Goal: Transaction & Acquisition: Purchase product/service

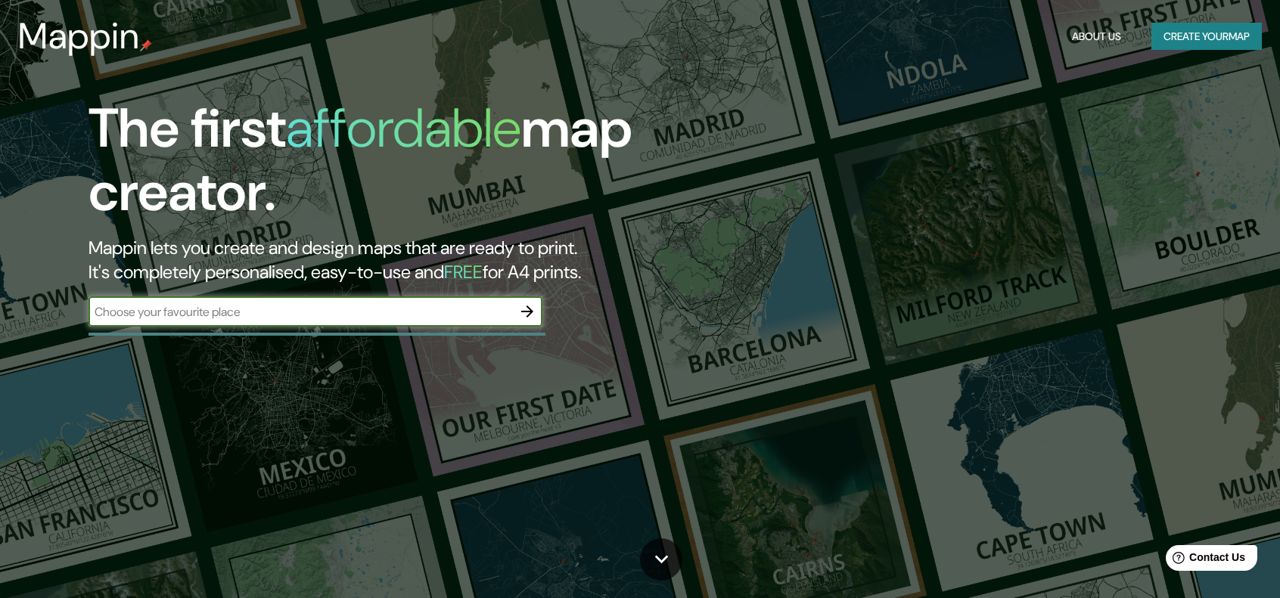
click at [397, 317] on input "text" at bounding box center [301, 311] width 424 height 17
type input "[GEOGRAPHIC_DATA]"
click at [539, 319] on button "button" at bounding box center [527, 312] width 30 height 30
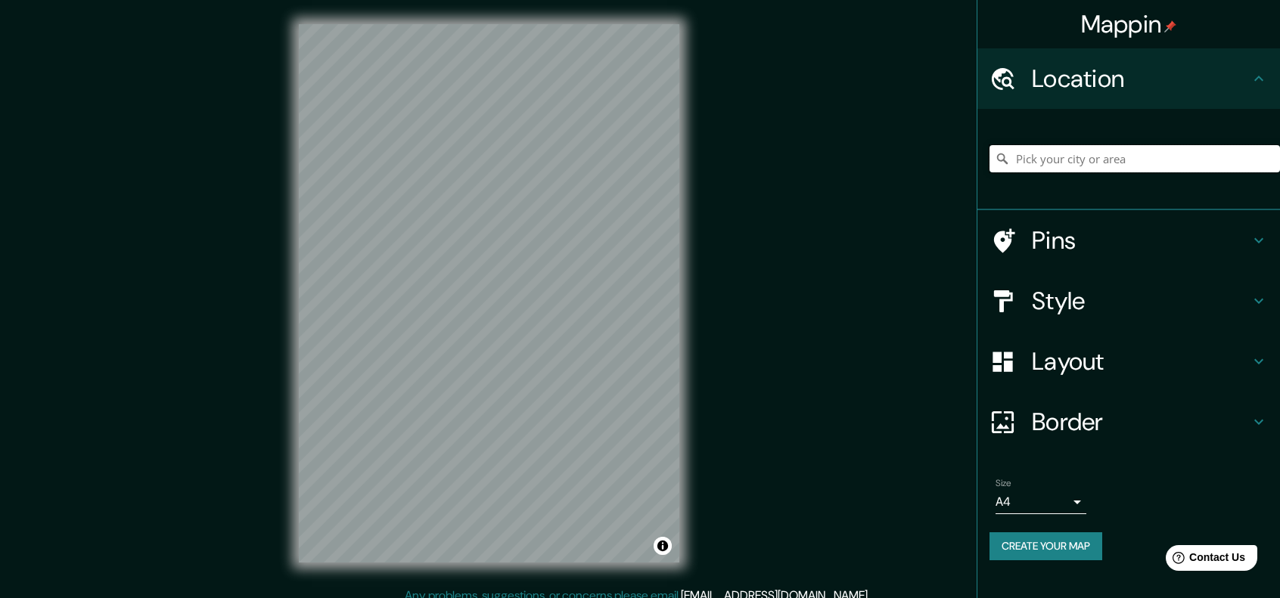
click at [1072, 160] on input "Pick your city or area" at bounding box center [1135, 158] width 291 height 27
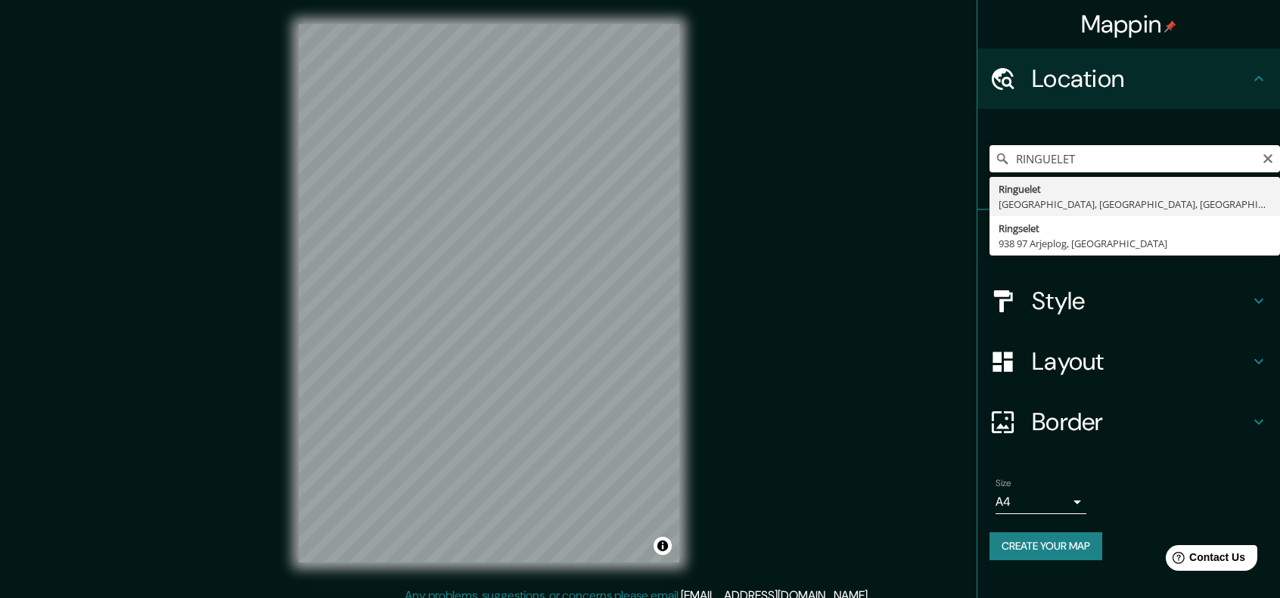
type input "Ringuelet, [GEOGRAPHIC_DATA], [GEOGRAPHIC_DATA], [GEOGRAPHIC_DATA]"
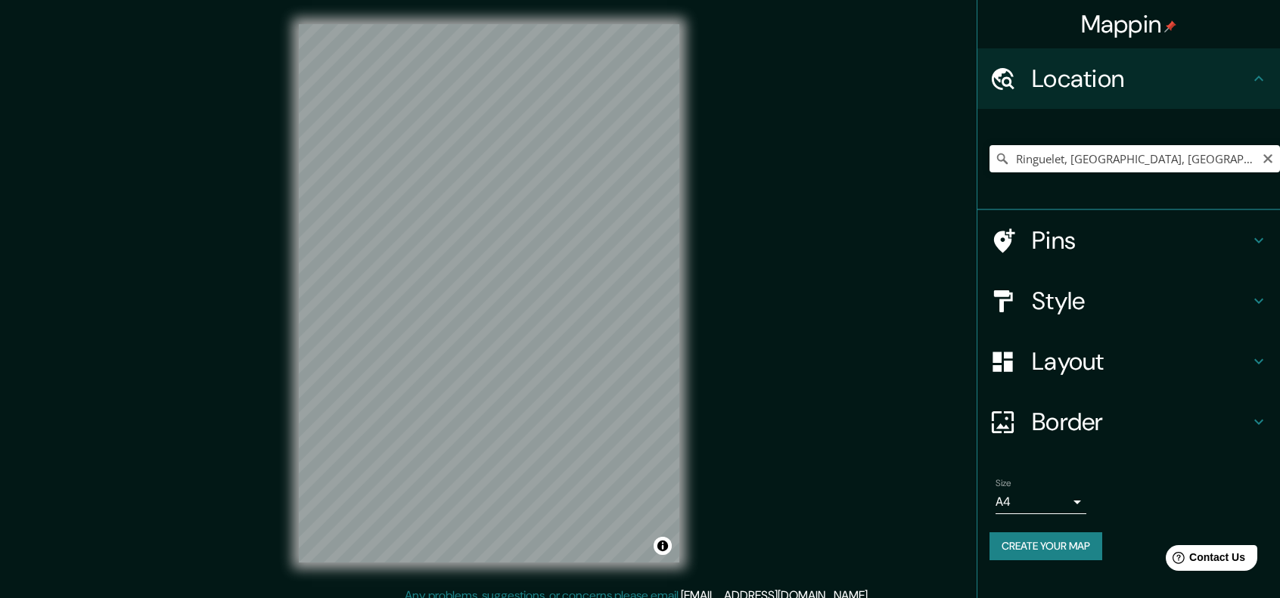
drag, startPoint x: 1268, startPoint y: 157, endPoint x: 1155, endPoint y: 160, distance: 113.5
click at [1267, 158] on icon "Clear" at bounding box center [1267, 158] width 9 height 9
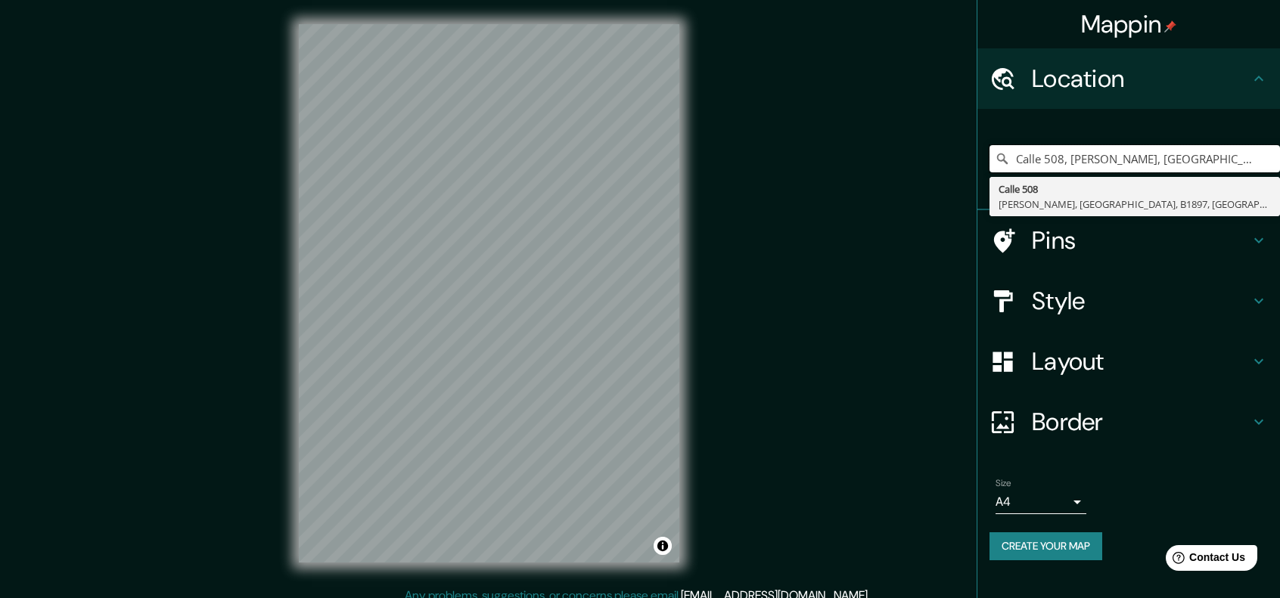
type input "Calle 508, [PERSON_NAME], [GEOGRAPHIC_DATA], B1897, [GEOGRAPHIC_DATA]"
click at [1273, 166] on input "Calle 508, [PERSON_NAME], [GEOGRAPHIC_DATA], B1897, [GEOGRAPHIC_DATA]" at bounding box center [1135, 158] width 291 height 27
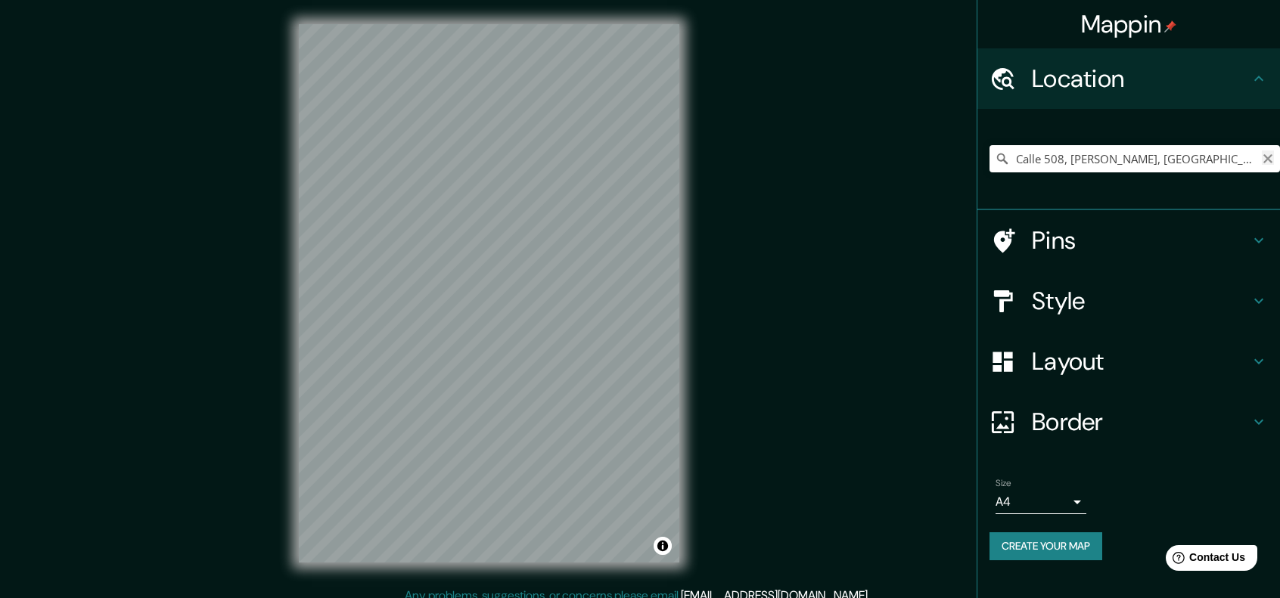
click at [1273, 160] on icon "Clear" at bounding box center [1268, 159] width 12 height 12
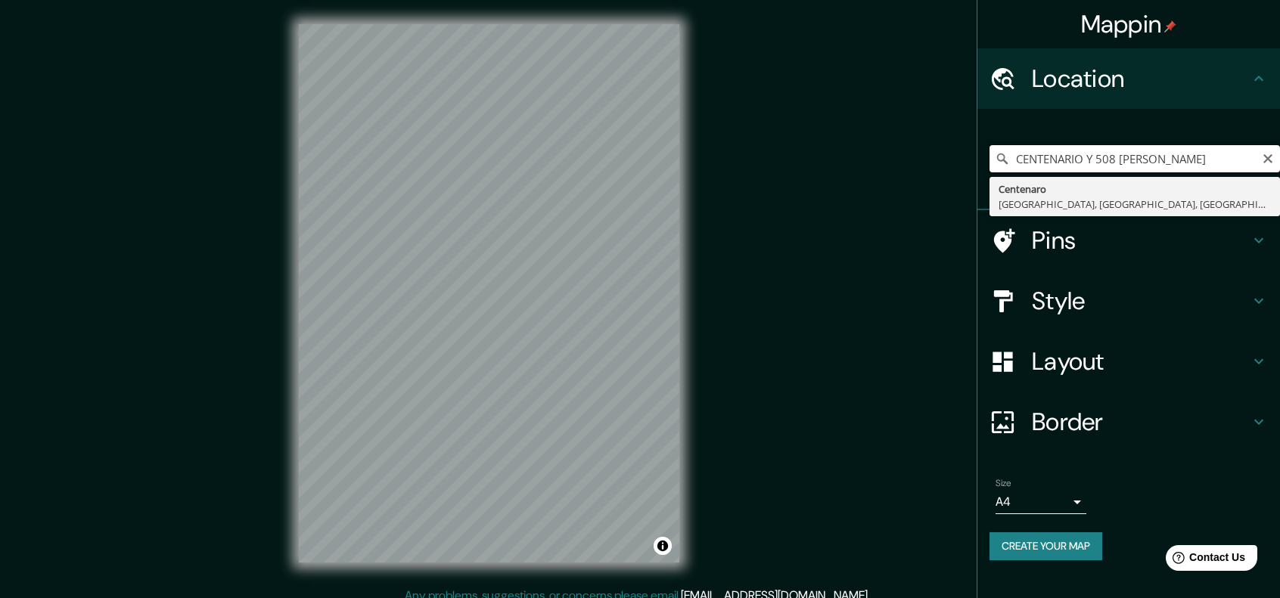
click at [1274, 160] on input "CENTENARIO Y 508 [PERSON_NAME]" at bounding box center [1135, 158] width 291 height 27
type input "CENTENARIO Y 508 [PERSON_NAME]"
click at [1263, 161] on icon "Clear" at bounding box center [1268, 159] width 12 height 12
type input "[PERSON_NAME] av centenario y 508"
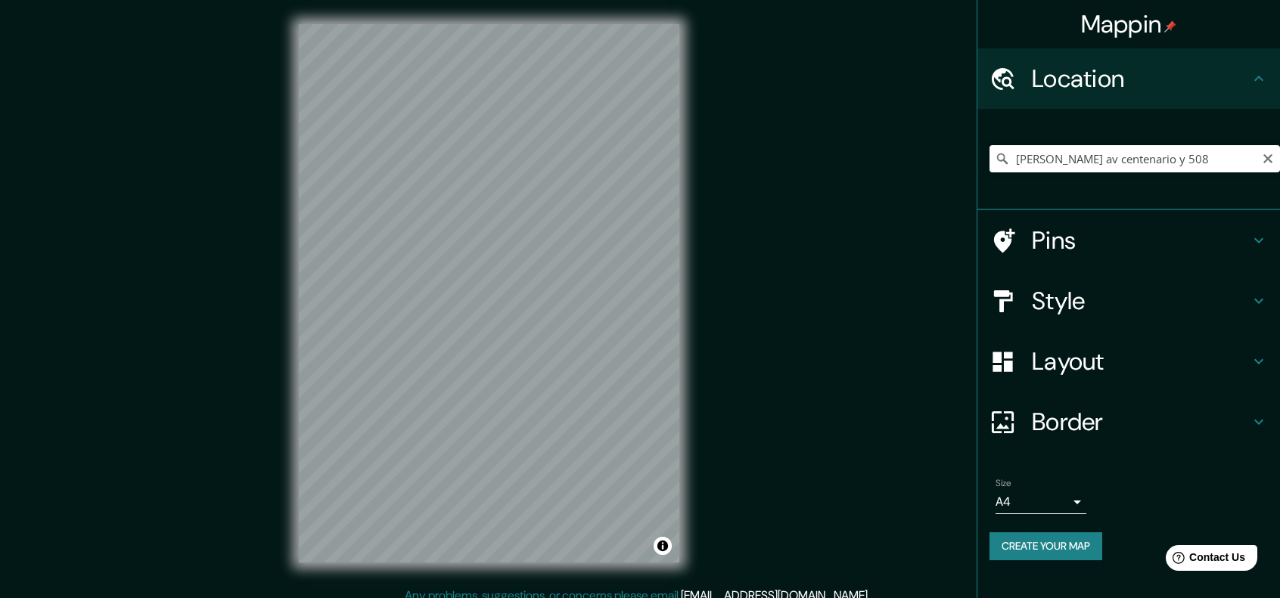
click at [1217, 129] on div "[PERSON_NAME] av centenario y 508 [STREET_ADDRESS]" at bounding box center [1135, 159] width 291 height 76
click at [1190, 309] on h4 "Style" at bounding box center [1141, 301] width 218 height 30
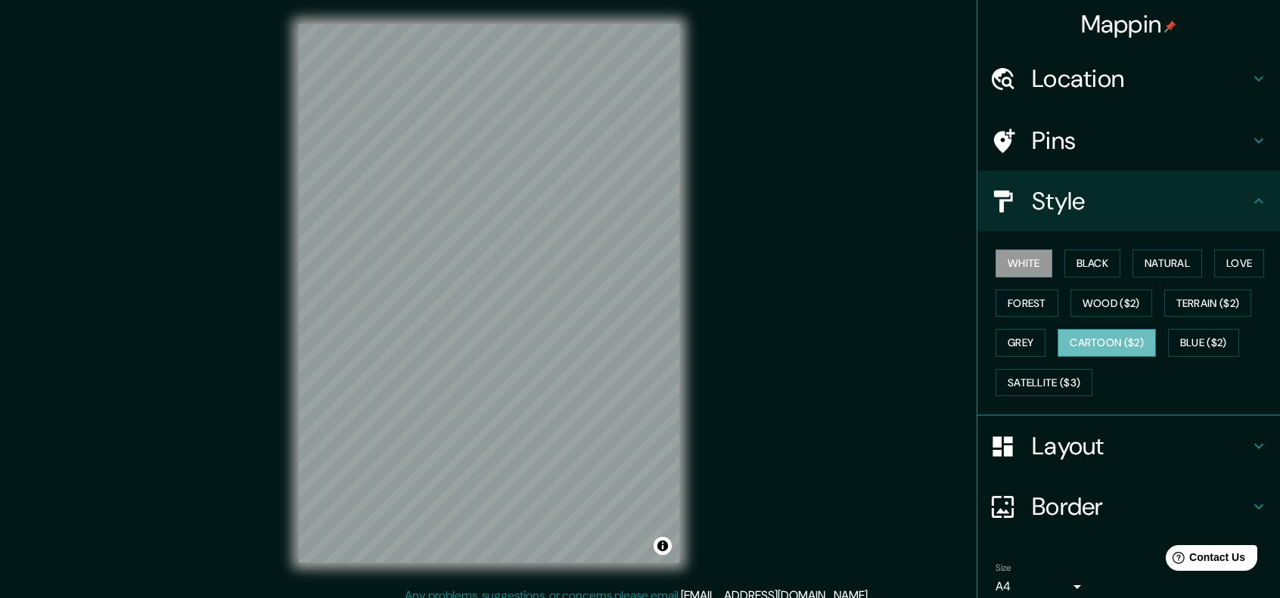
click at [1116, 350] on button "Cartoon ($2)" at bounding box center [1107, 343] width 98 height 28
click at [1011, 346] on button "Grey" at bounding box center [1021, 343] width 50 height 28
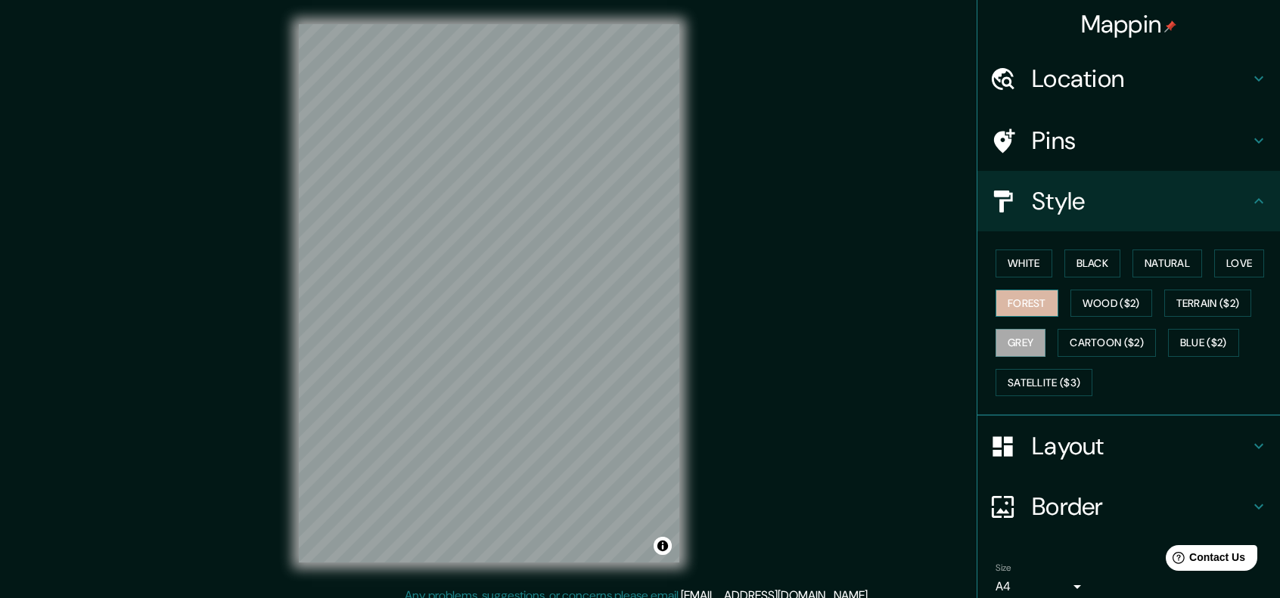
click at [1011, 308] on button "Forest" at bounding box center [1027, 304] width 63 height 28
click at [1200, 309] on button "Terrain ($2)" at bounding box center [1208, 304] width 88 height 28
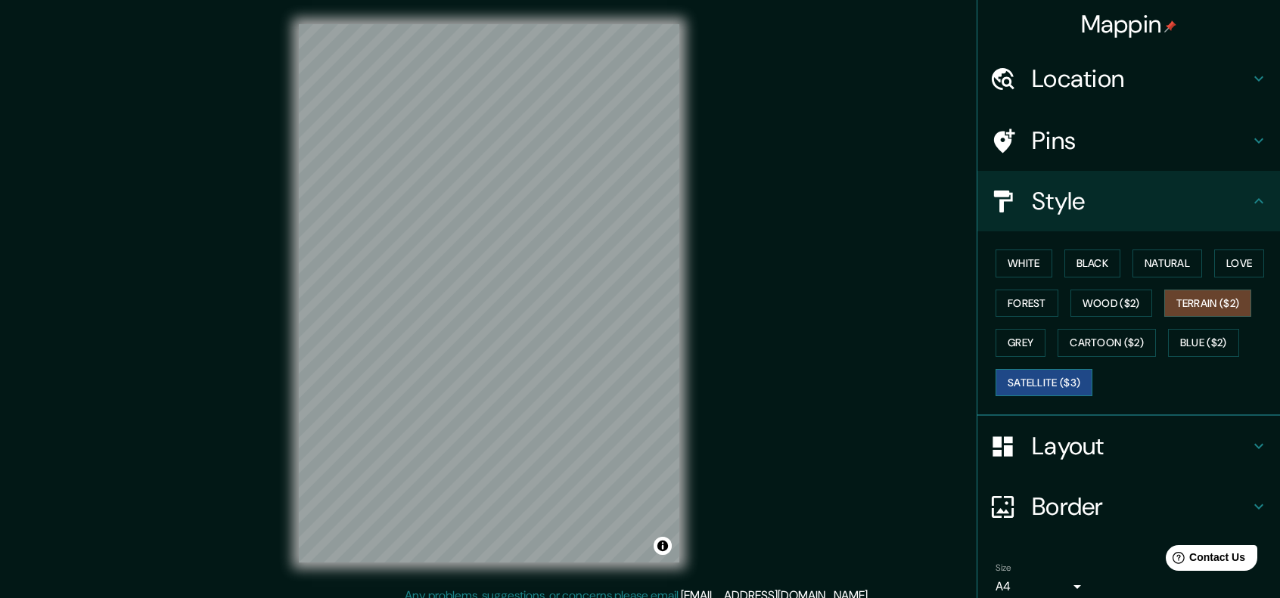
click at [1075, 393] on button "Satellite ($3)" at bounding box center [1044, 383] width 97 height 28
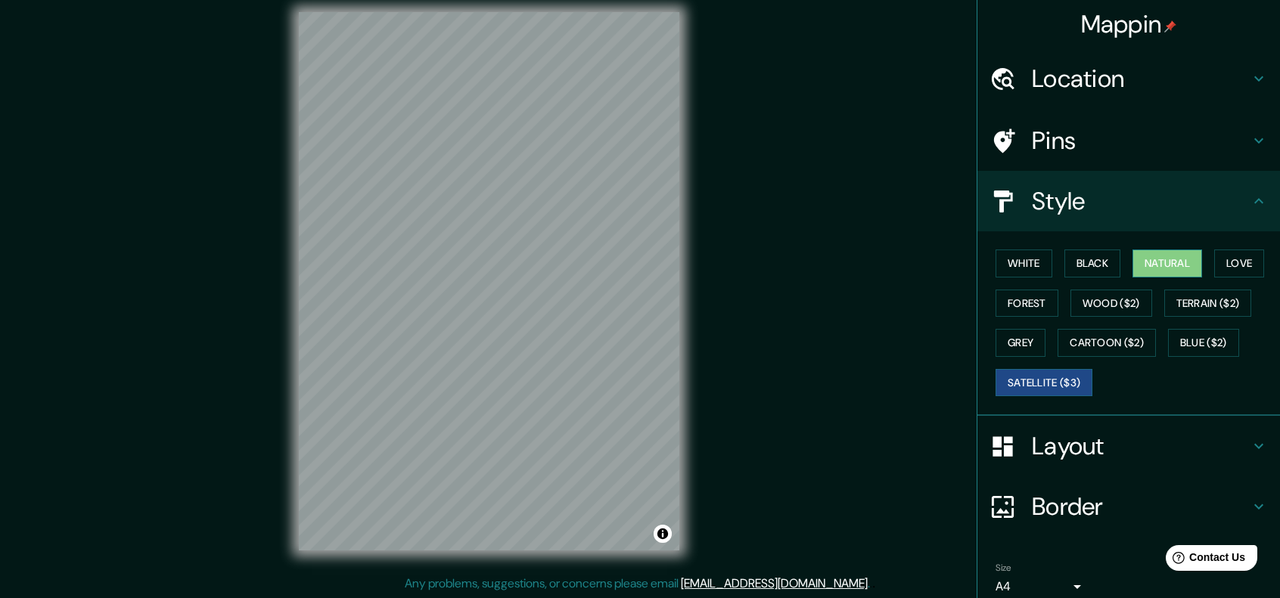
click at [1155, 274] on button "Natural" at bounding box center [1168, 264] width 70 height 28
click at [1035, 270] on button "White" at bounding box center [1024, 264] width 57 height 28
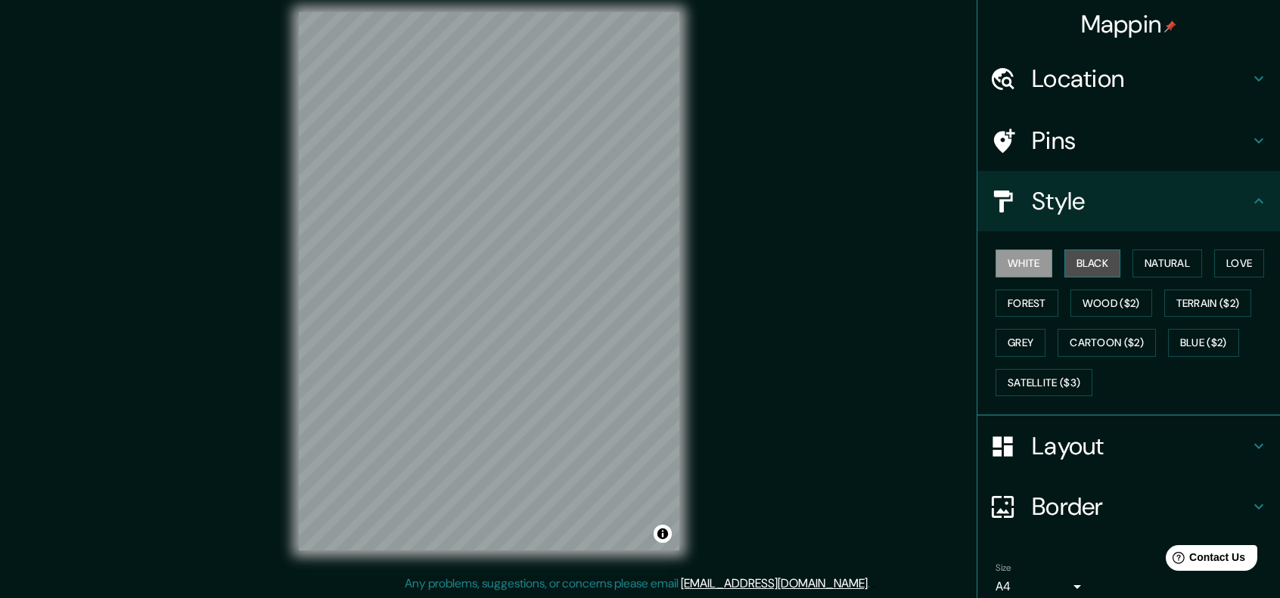
click at [1074, 269] on button "Black" at bounding box center [1093, 264] width 57 height 28
click at [1030, 273] on button "White" at bounding box center [1024, 264] width 57 height 28
click at [1163, 265] on button "Natural" at bounding box center [1168, 264] width 70 height 28
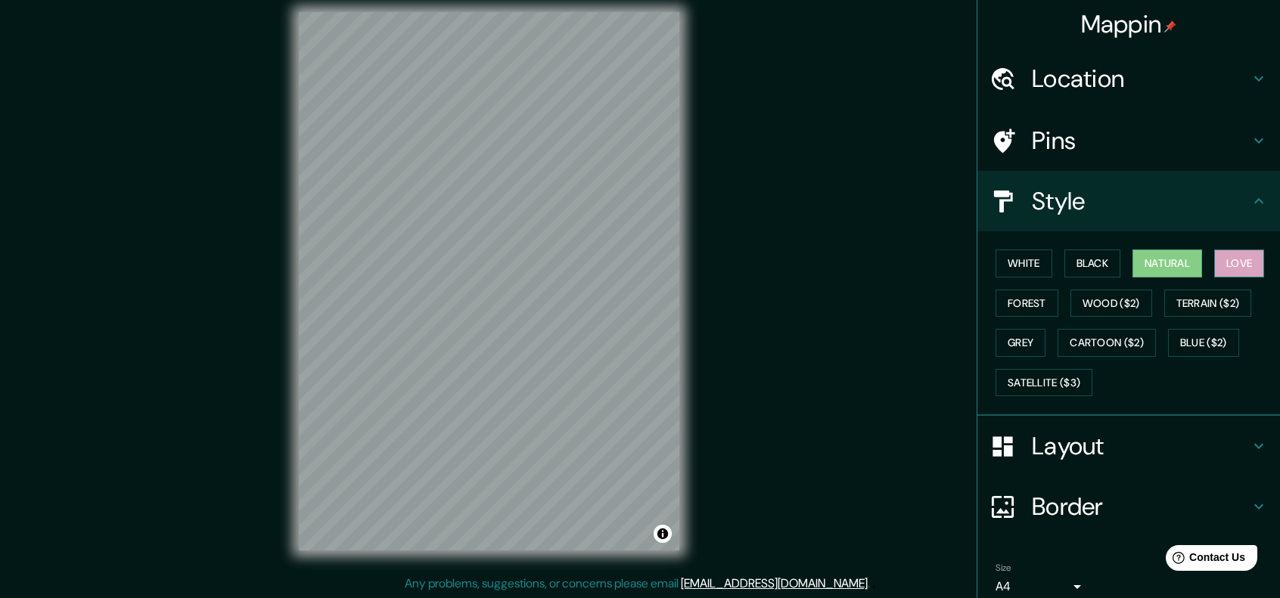
click at [1238, 266] on button "Love" at bounding box center [1239, 264] width 50 height 28
click at [1018, 272] on button "White" at bounding box center [1024, 264] width 57 height 28
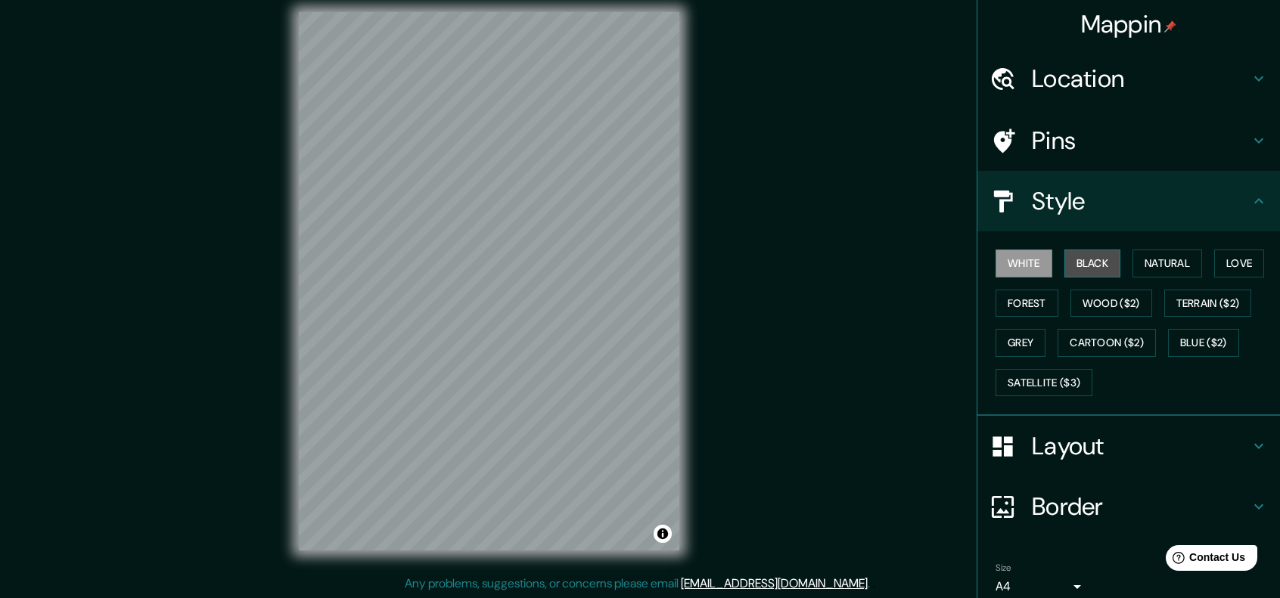
click at [1089, 256] on button "Black" at bounding box center [1093, 264] width 57 height 28
click at [1021, 265] on button "White" at bounding box center [1024, 264] width 57 height 28
click at [1045, 299] on button "Forest" at bounding box center [1027, 304] width 63 height 28
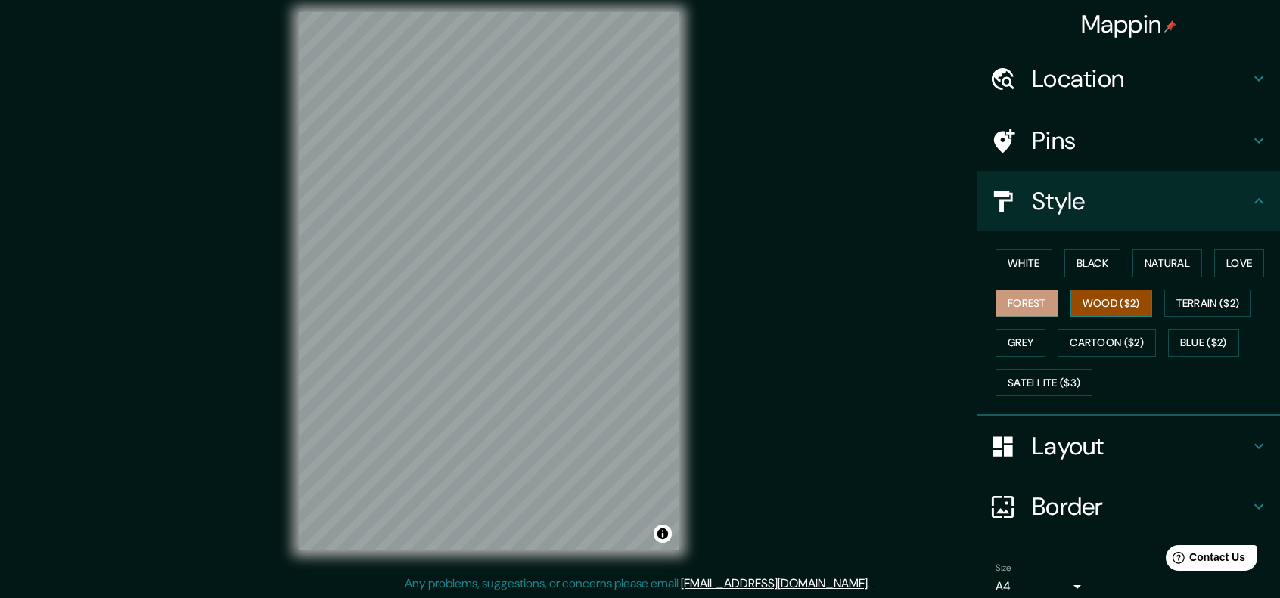
click at [1086, 306] on button "Wood ($2)" at bounding box center [1112, 304] width 82 height 28
click at [1071, 275] on button "Black" at bounding box center [1093, 264] width 57 height 28
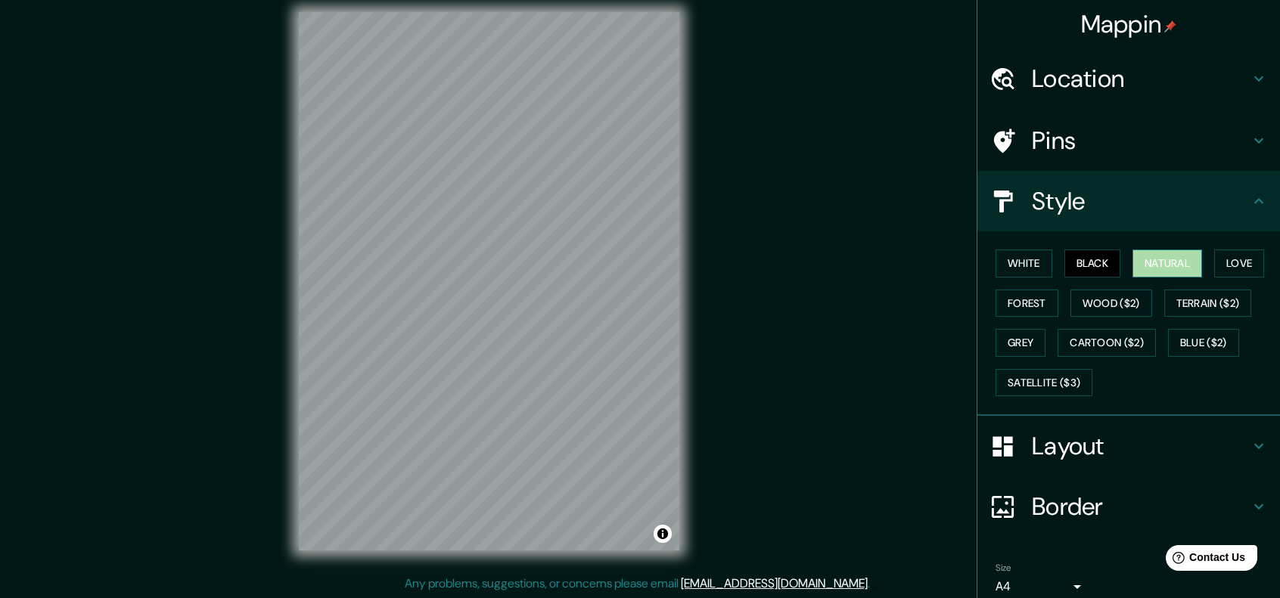
click at [1142, 266] on button "Natural" at bounding box center [1168, 264] width 70 height 28
click at [1214, 266] on button "Love" at bounding box center [1239, 264] width 50 height 28
click at [1208, 309] on button "Terrain ($2)" at bounding box center [1208, 304] width 88 height 28
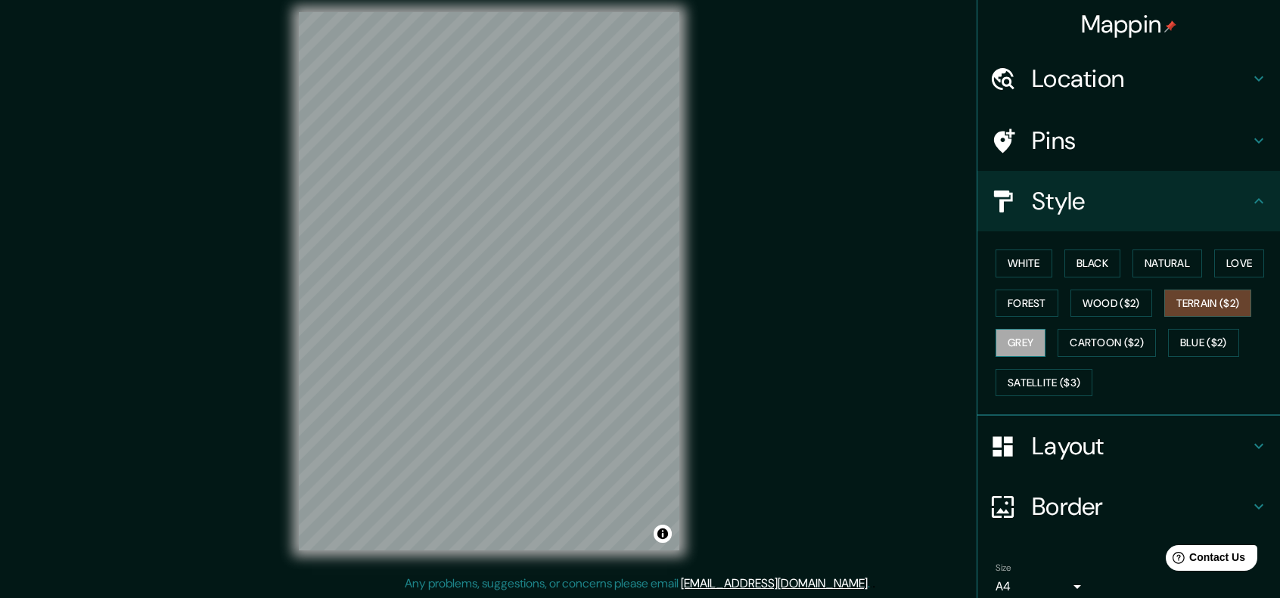
click at [1022, 353] on button "Grey" at bounding box center [1021, 343] width 50 height 28
